Goal: Transaction & Acquisition: Download file/media

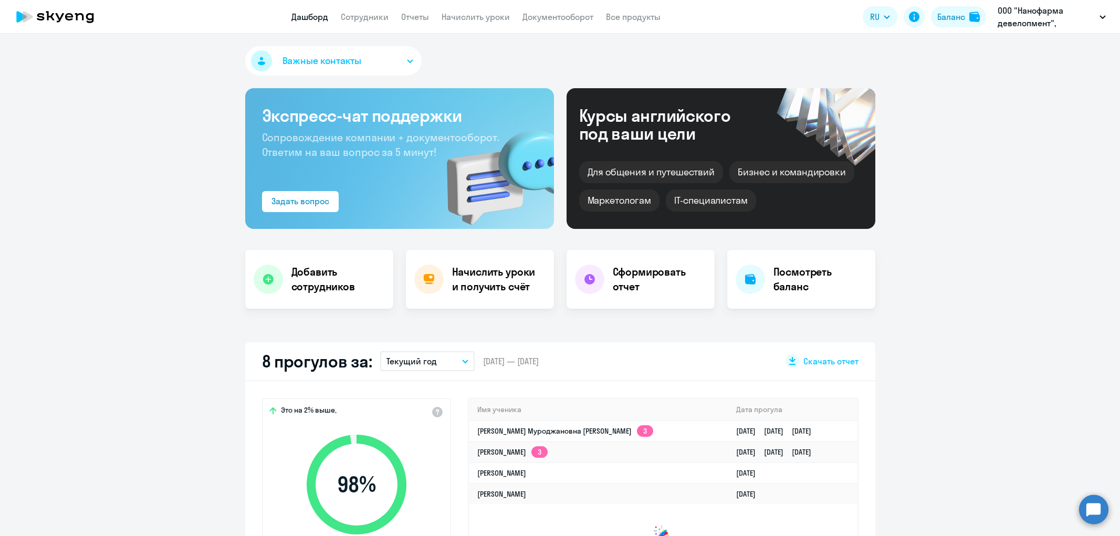
select select "30"
click at [464, 360] on icon "button" at bounding box center [465, 362] width 6 height 4
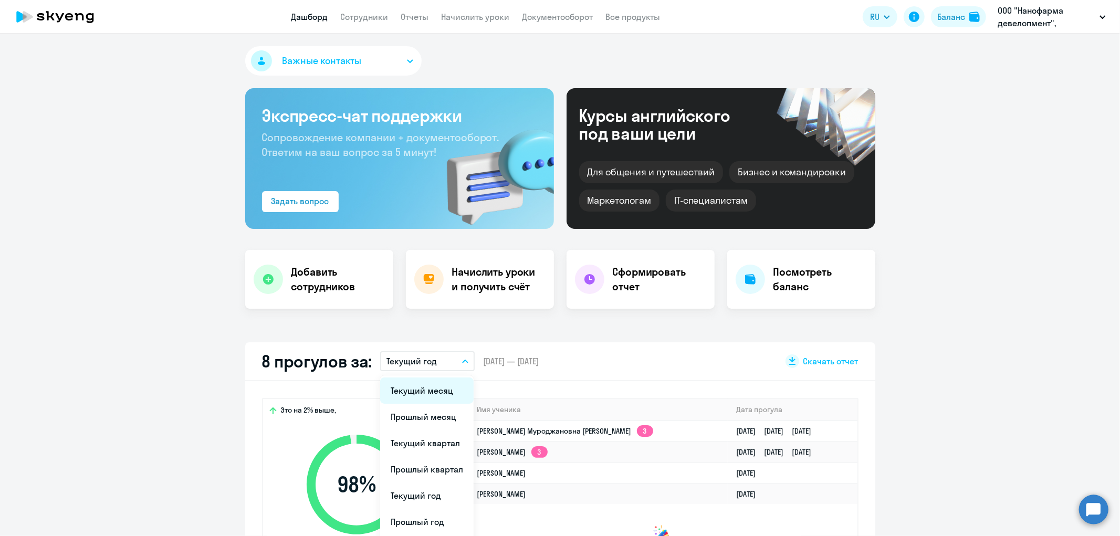
click at [432, 389] on li "Текущий месяц" at bounding box center [426, 391] width 93 height 26
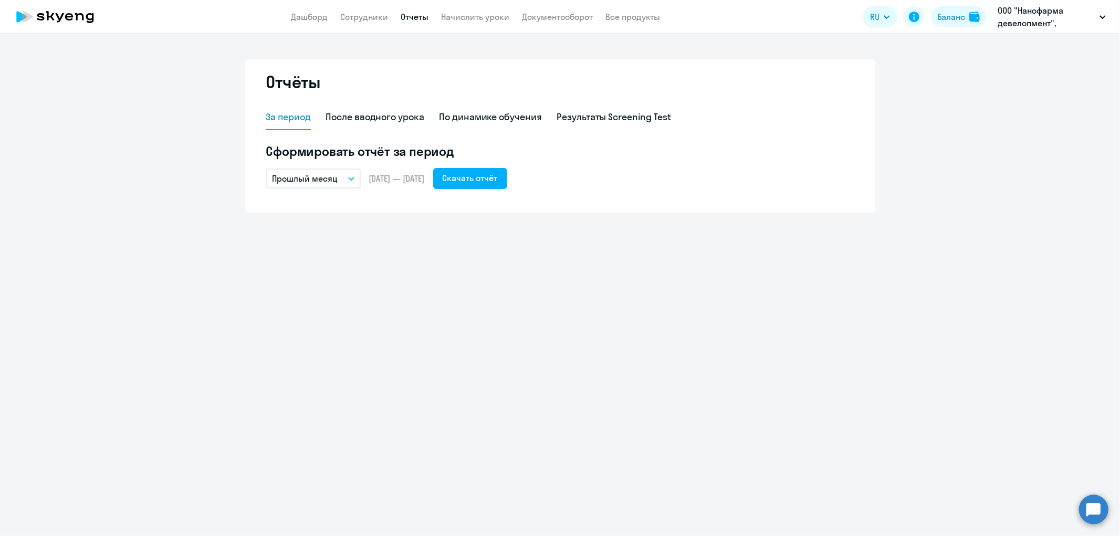
click at [349, 177] on icon "button" at bounding box center [351, 179] width 6 height 4
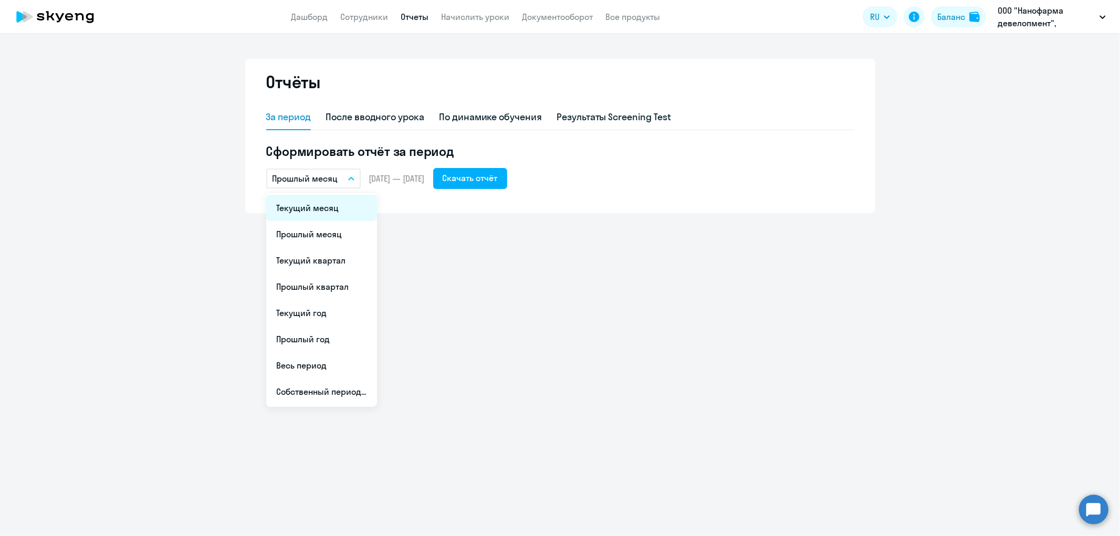
click at [336, 205] on li "Текущий месяц" at bounding box center [321, 208] width 111 height 26
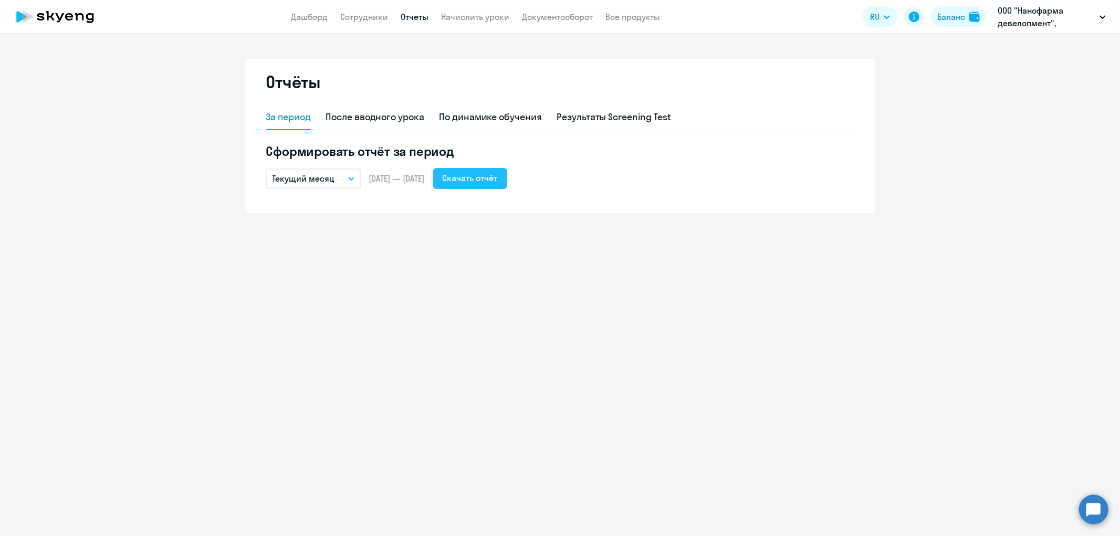
click at [498, 182] on div "Скачать отчёт" at bounding box center [470, 178] width 55 height 13
